Goal: Information Seeking & Learning: Learn about a topic

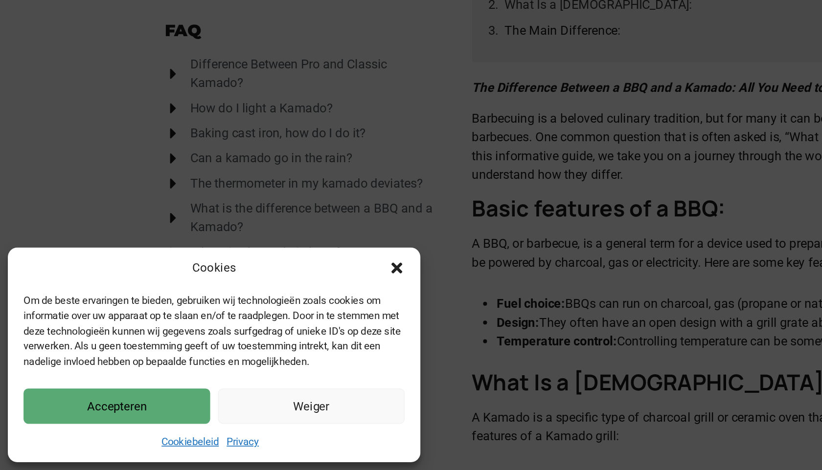
scroll to position [14, 0]
click at [248, 339] on icon "Close dialog" at bounding box center [248, 344] width 10 height 10
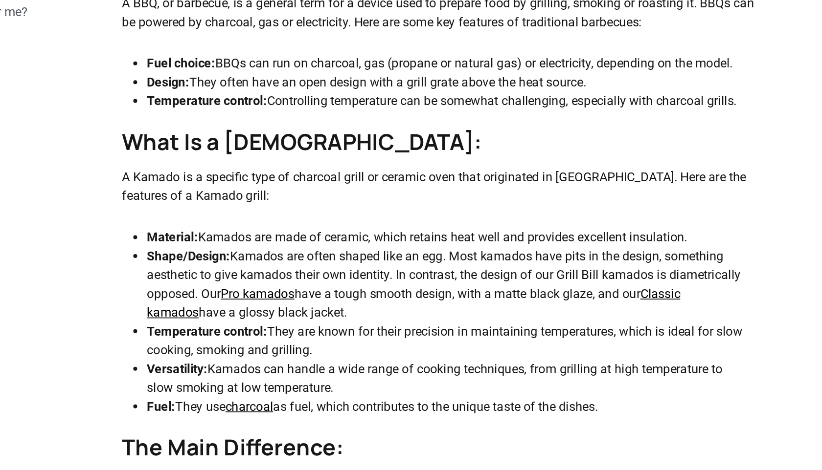
scroll to position [170, 0]
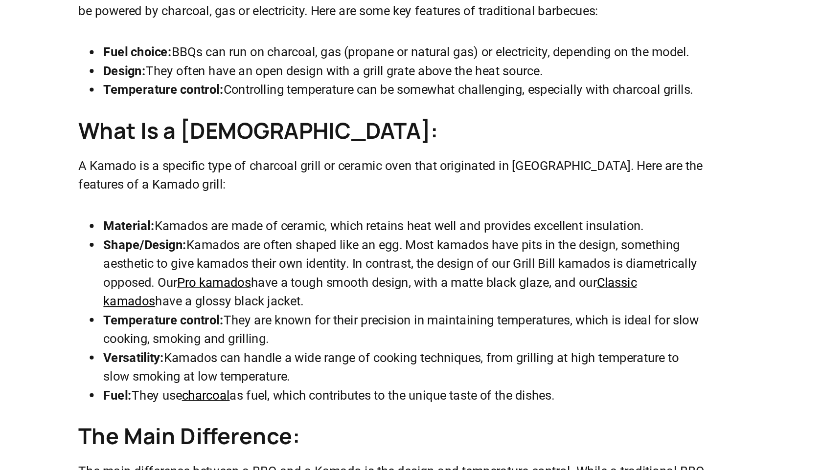
click at [479, 312] on li "Material: Kamados are made of ceramic, which retains heat well and provides exc…" at bounding box center [495, 318] width 371 height 12
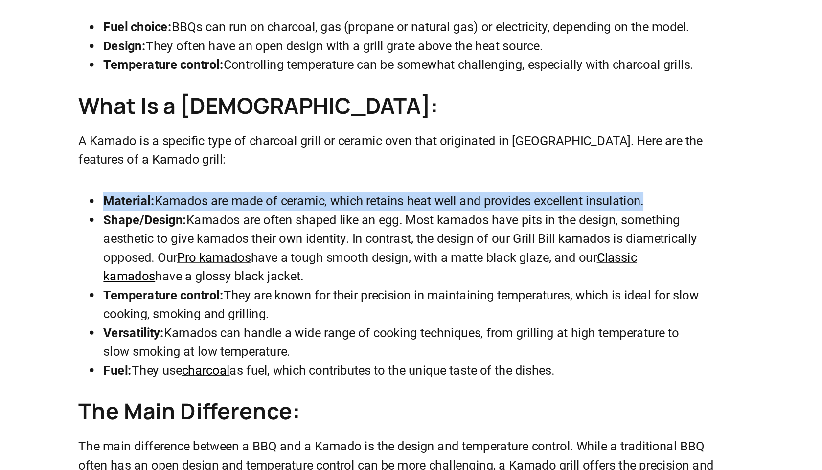
scroll to position [189, 0]
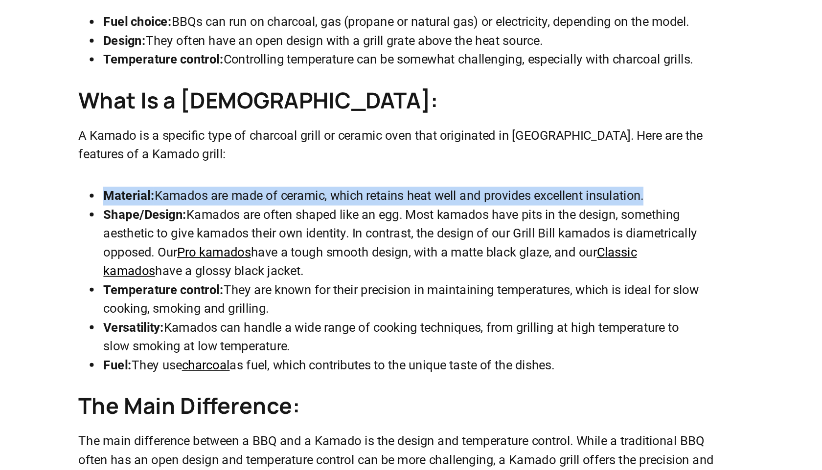
click at [499, 355] on li "Temperature control: They are known for their precision in maintaining temperat…" at bounding box center [495, 363] width 371 height 23
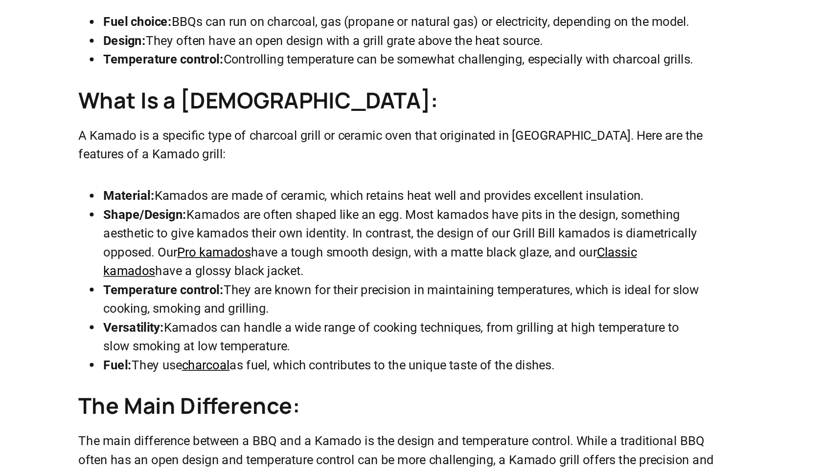
click at [499, 355] on li "Temperature control: They are known for their precision in maintaining temperat…" at bounding box center [495, 363] width 371 height 23
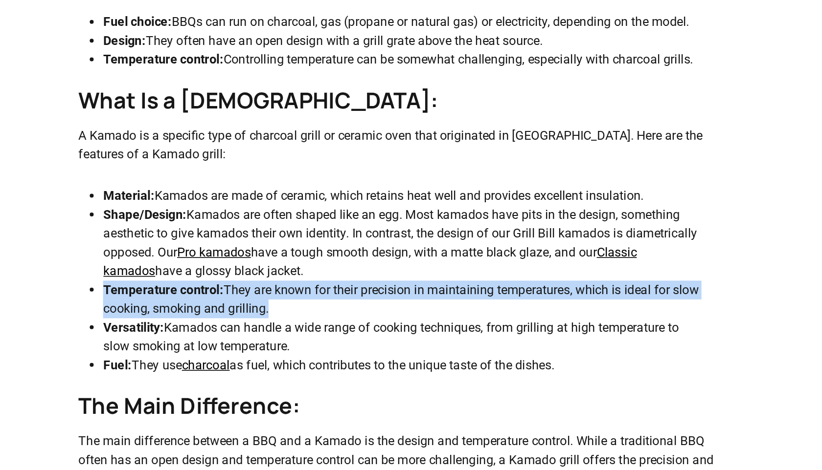
click at [499, 355] on li "Temperature control: They are known for their precision in maintaining temperat…" at bounding box center [495, 363] width 371 height 23
click at [494, 371] on li "Temperature control: They are known for their precision in maintaining temperat…" at bounding box center [495, 363] width 371 height 23
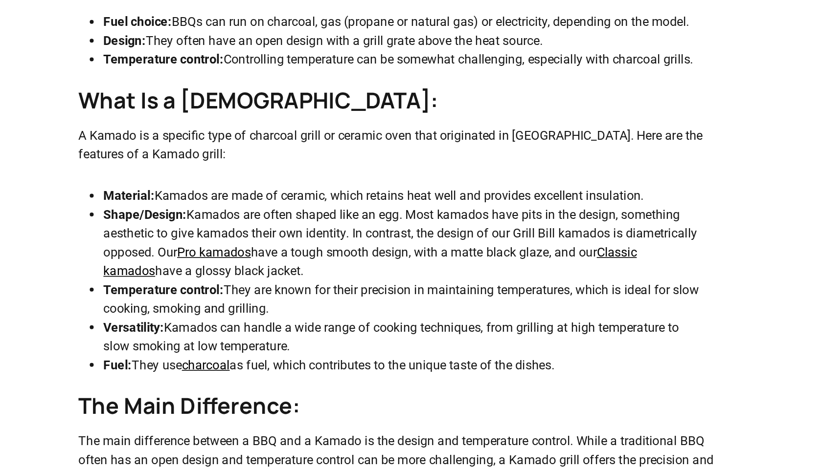
click at [494, 371] on li "Temperature control: They are known for their precision in maintaining temperat…" at bounding box center [495, 363] width 371 height 23
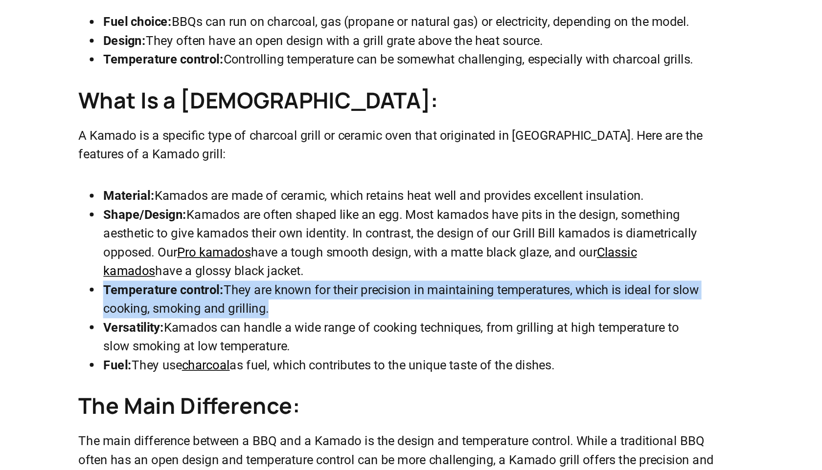
click at [494, 376] on li "Versatility: Kamados can handle a wide range of cooking techniques, from grilli…" at bounding box center [495, 387] width 371 height 23
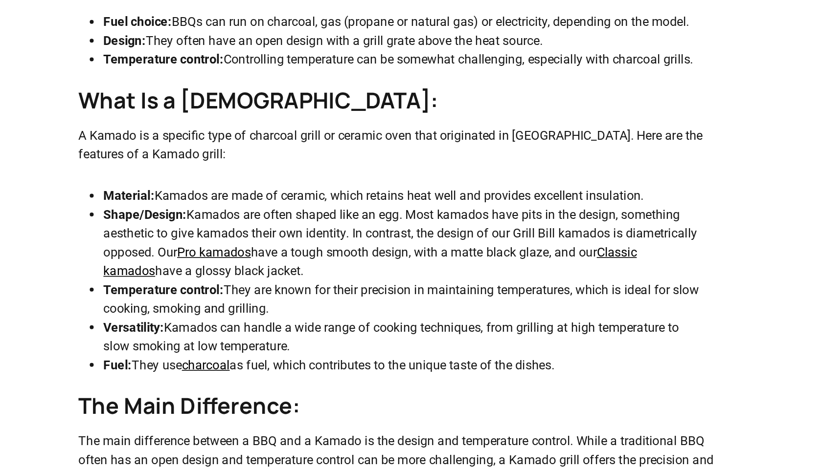
click at [494, 376] on li "Versatility: Kamados can handle a wide range of cooking techniques, from grilli…" at bounding box center [495, 387] width 371 height 23
click at [497, 382] on li "Versatility: Kamados can handle a wide range of cooking techniques, from grilli…" at bounding box center [495, 387] width 371 height 23
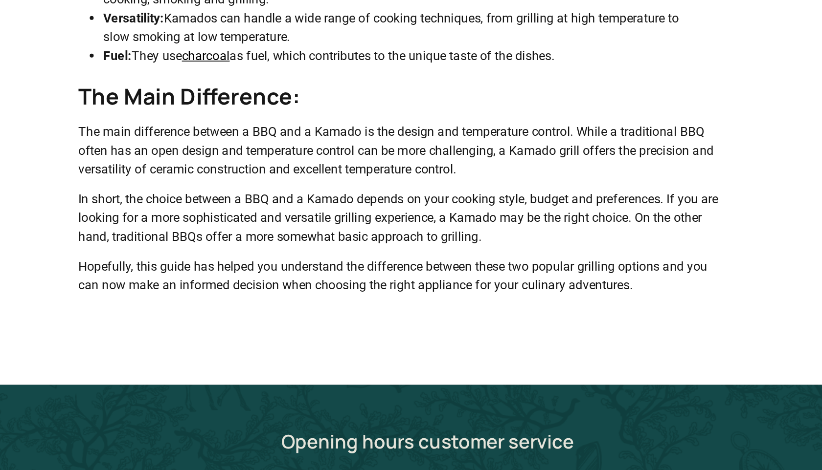
scroll to position [383, 0]
